Goal: Navigation & Orientation: Find specific page/section

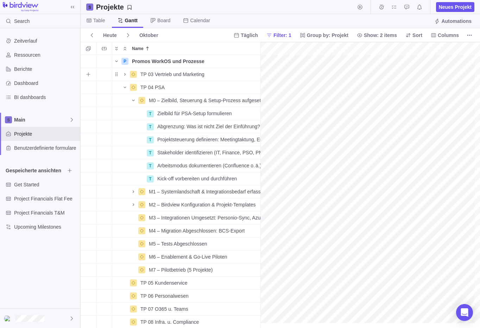
scroll to position [0, 321]
click at [131, 192] on icon "Name" at bounding box center [134, 192] width 6 height 6
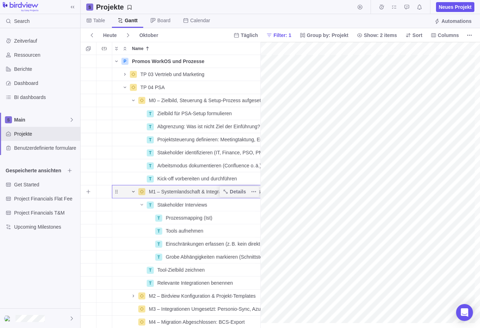
click at [132, 190] on icon "Name" at bounding box center [134, 192] width 6 height 6
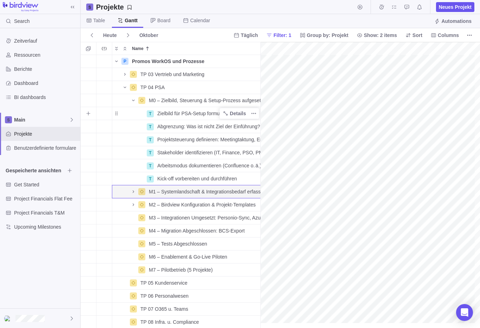
click at [161, 115] on span "Zielbild für PSA-Setup formulieren" at bounding box center [194, 113] width 75 height 7
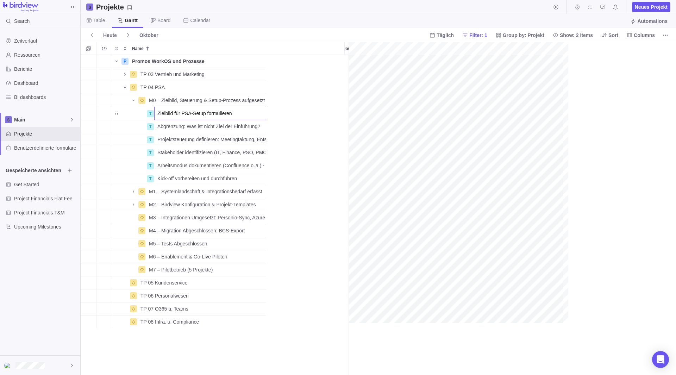
scroll to position [0, 1]
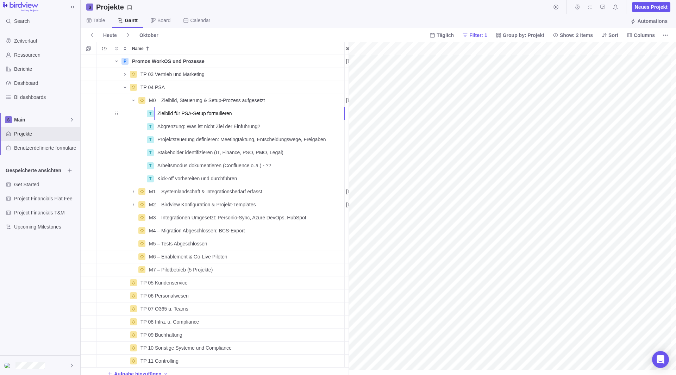
click at [222, 121] on div "P Promos WorkOS und Prozesse Details [DATE] [DATE] 107T Open 3 TP 03 Vertrieb u…" at bounding box center [217, 215] width 273 height 320
click at [260, 126] on div "Abgrenzung: Was ist nicht Ziel der Einführung?" at bounding box center [250, 126] width 190 height 13
click at [121, 128] on div "P Promos WorkOS und Prozesse Details [DATE] [DATE] 107T Open 3 TP 03 Vertrieb u…" at bounding box center [217, 215] width 273 height 320
click at [132, 118] on div "T Zielbild für PSA-Setup formulieren" at bounding box center [228, 113] width 233 height 13
click at [132, 119] on div "T Zielbild für PSA-Setup formulieren" at bounding box center [228, 113] width 233 height 13
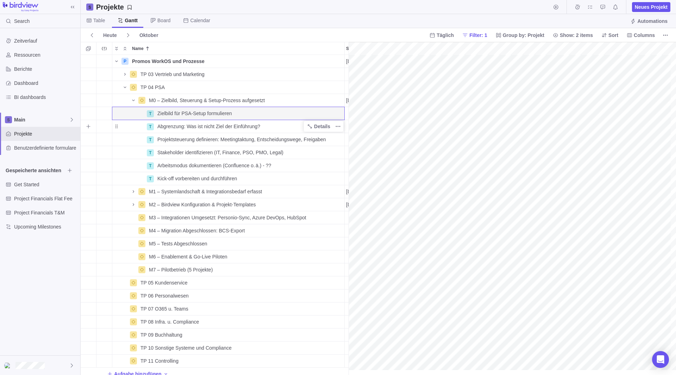
click at [132, 127] on div "Name" at bounding box center [129, 127] width 34 height 6
click at [132, 111] on div "Name" at bounding box center [129, 114] width 34 height 6
click at [128, 122] on div "T Abgrenzung: Was ist nicht Ziel der Einführung?" at bounding box center [228, 126] width 233 height 13
click at [131, 113] on div "Name" at bounding box center [129, 114] width 34 height 6
click at [130, 133] on div "T Projektsteuerung definieren: Meetingtaktung, Entscheidungswege, Freigaben" at bounding box center [228, 139] width 233 height 13
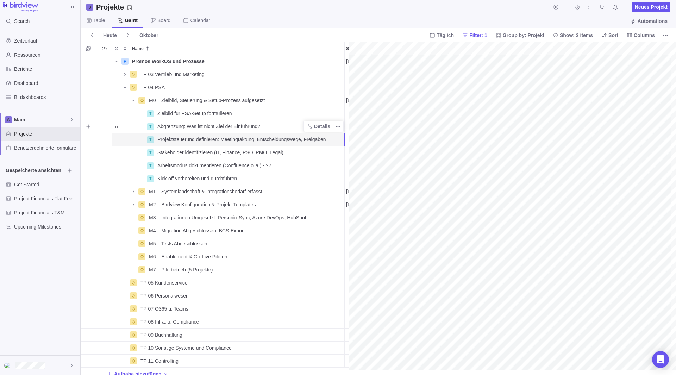
click at [131, 126] on div "Name" at bounding box center [129, 127] width 34 height 6
click at [134, 191] on icon "Name" at bounding box center [134, 192] width 6 height 6
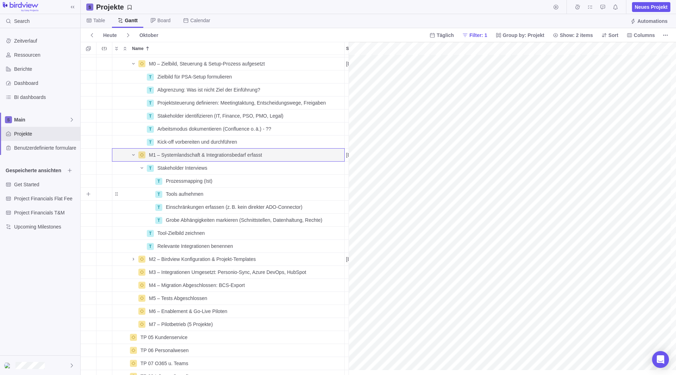
scroll to position [70, 321]
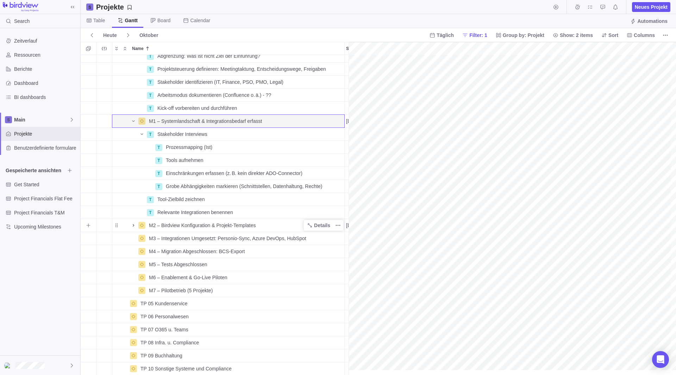
click at [133, 224] on icon "Name" at bounding box center [134, 225] width 6 height 6
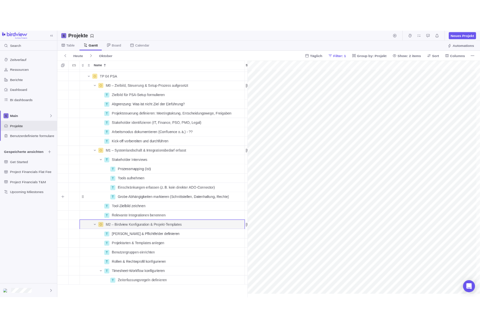
scroll to position [0, 321]
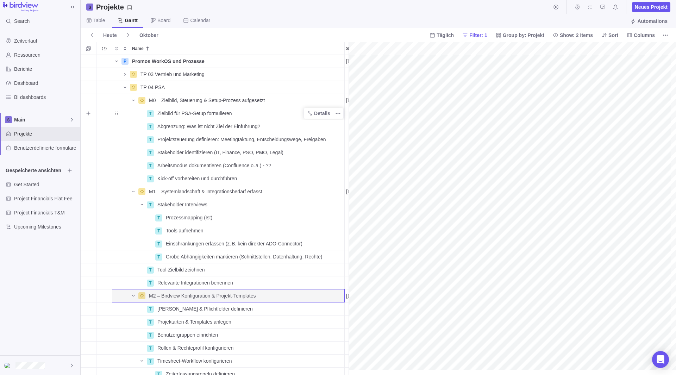
click at [186, 111] on span "Zielbild für PSA-Setup formulieren" at bounding box center [194, 113] width 75 height 7
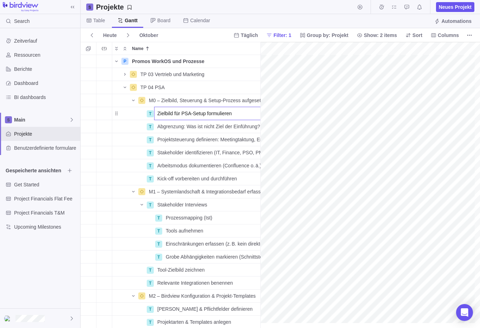
scroll to position [0, 89]
